Goal: Task Accomplishment & Management: Manage account settings

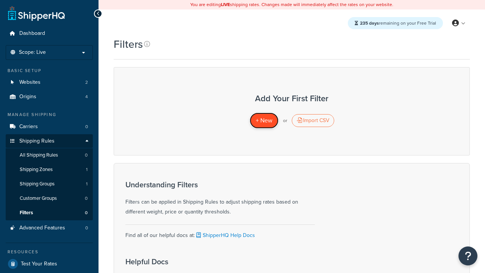
click at [264, 121] on span "+ New" at bounding box center [264, 120] width 17 height 9
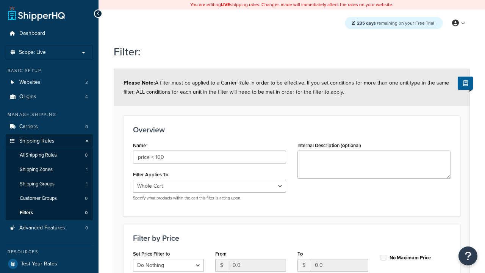
select select "range"
type input "price < 100"
type input "100"
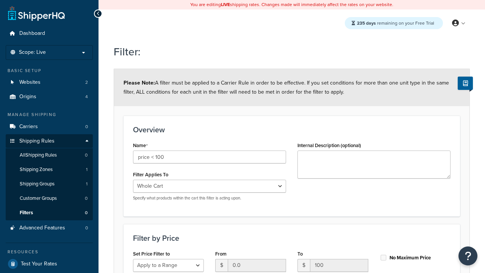
type input "100"
checkbox input "true"
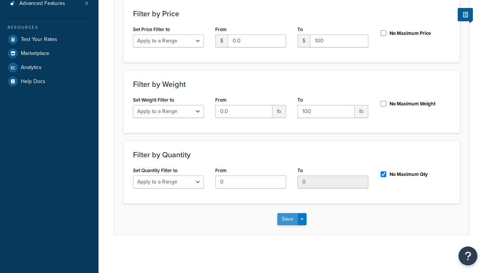
click at [287, 219] on button "Save" at bounding box center [288, 219] width 20 height 12
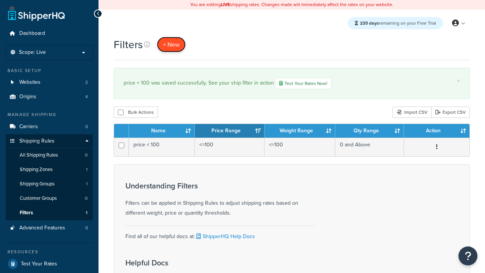
click at [171, 44] on span "+ New" at bounding box center [171, 44] width 17 height 9
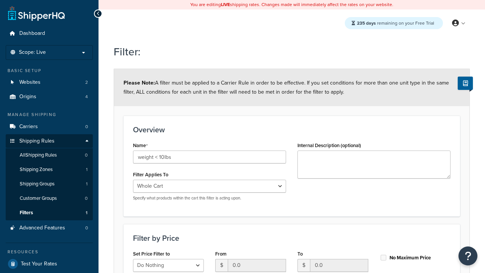
select select "range"
type input "weight < 10lbs"
type input "10"
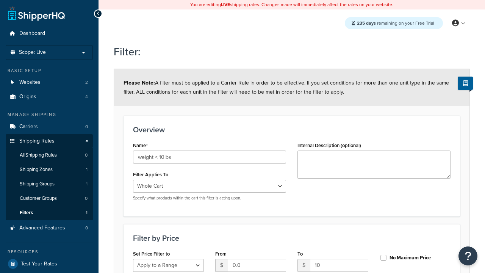
type input "10"
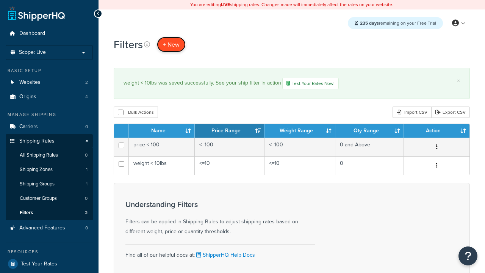
click at [171, 44] on span "+ New" at bounding box center [171, 44] width 17 height 9
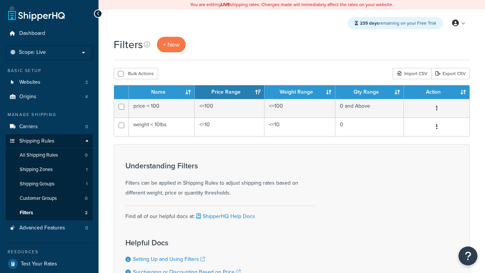
click at [162, 93] on th "Name" at bounding box center [162, 92] width 66 height 14
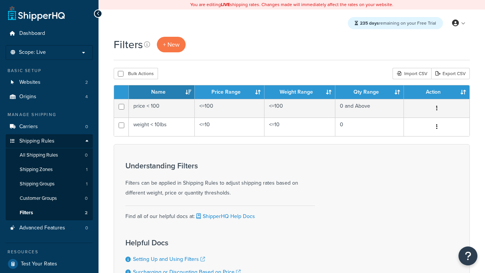
click at [162, 93] on th "Name" at bounding box center [162, 92] width 66 height 14
click at [230, 93] on th "Price Range" at bounding box center [230, 92] width 70 height 14
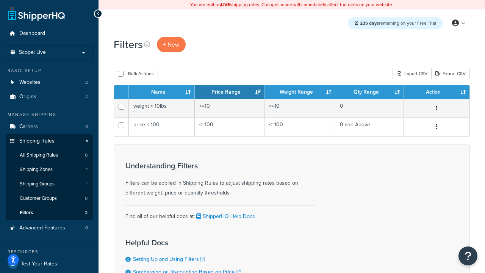
click at [230, 93] on th "Price Range" at bounding box center [230, 92] width 70 height 14
click at [300, 93] on th "Weight Range" at bounding box center [300, 92] width 71 height 14
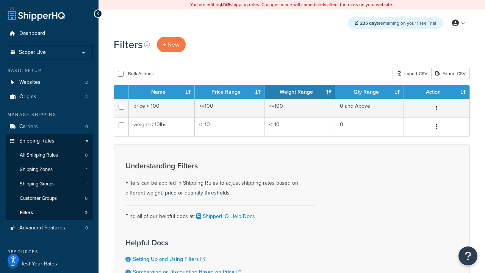
click at [370, 93] on th "Qty Range" at bounding box center [370, 92] width 69 height 14
click at [437, 93] on th "Action" at bounding box center [437, 92] width 66 height 14
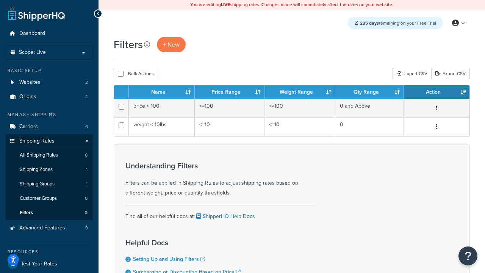
click at [437, 93] on th "Action" at bounding box center [437, 92] width 66 height 14
click at [147, 44] on icon at bounding box center [147, 44] width 6 height 6
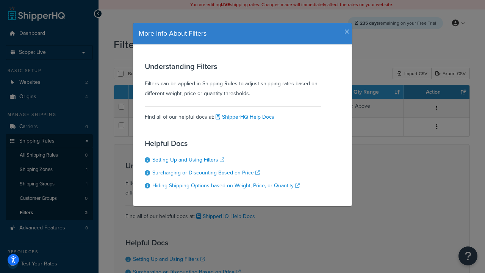
click at [345, 29] on icon "button" at bounding box center [347, 31] width 5 height 7
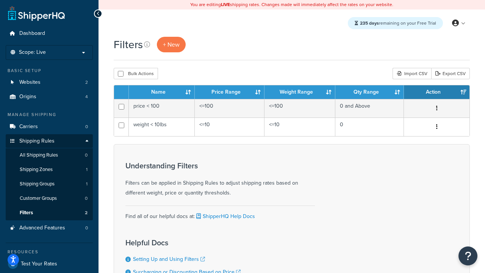
scroll to position [68, 0]
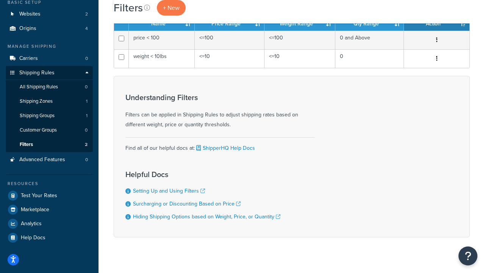
click at [136, 11] on button "Bulk Actions" at bounding box center [136, 5] width 44 height 11
checkbox input "true"
click at [0, 0] on button "Delete" at bounding box center [0, 0] width 0 height 0
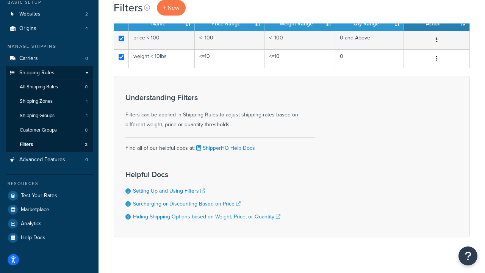
scroll to position [0, 0]
